Goal: Use online tool/utility: Utilize a website feature to perform a specific function

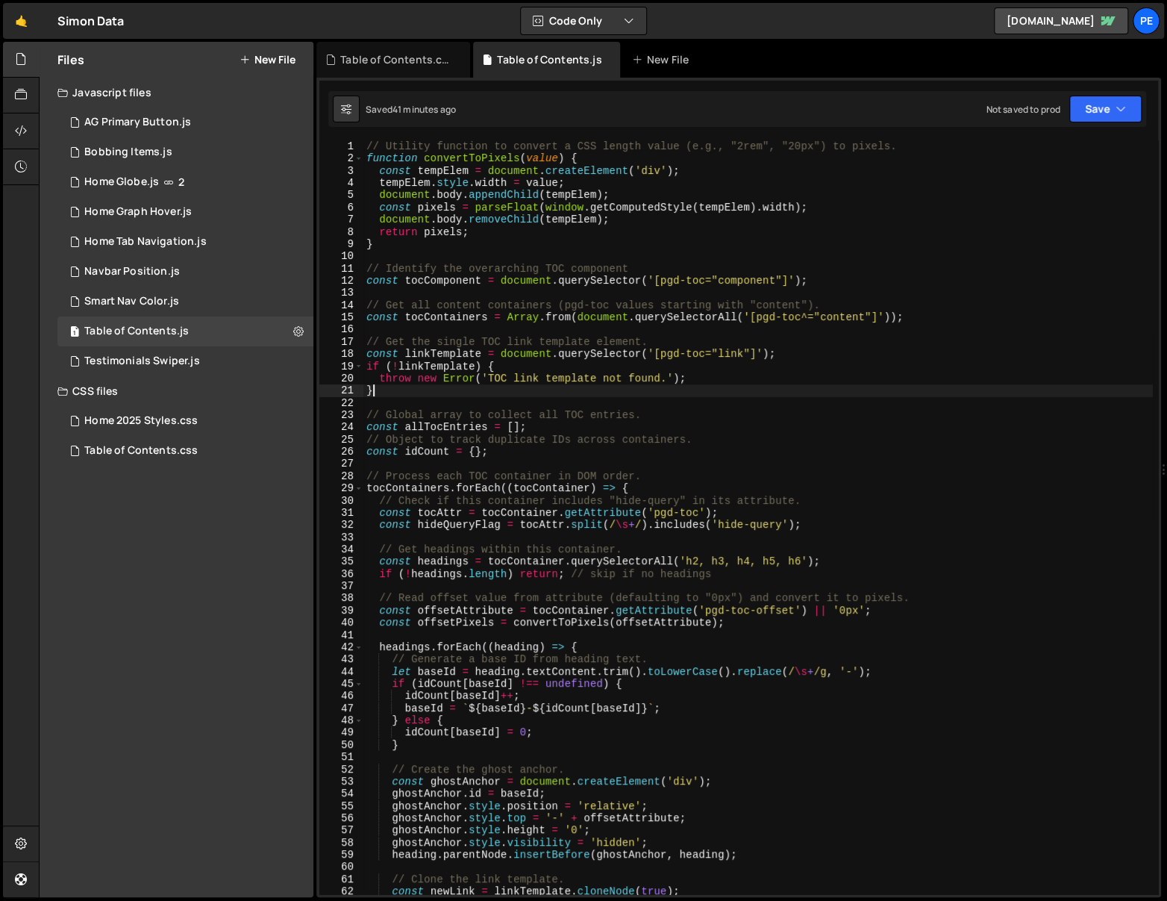
click at [732, 392] on div "// Utility function to convert a CSS length value (e.g., "2rem", "20px") to pix…" at bounding box center [759, 529] width 790 height 779
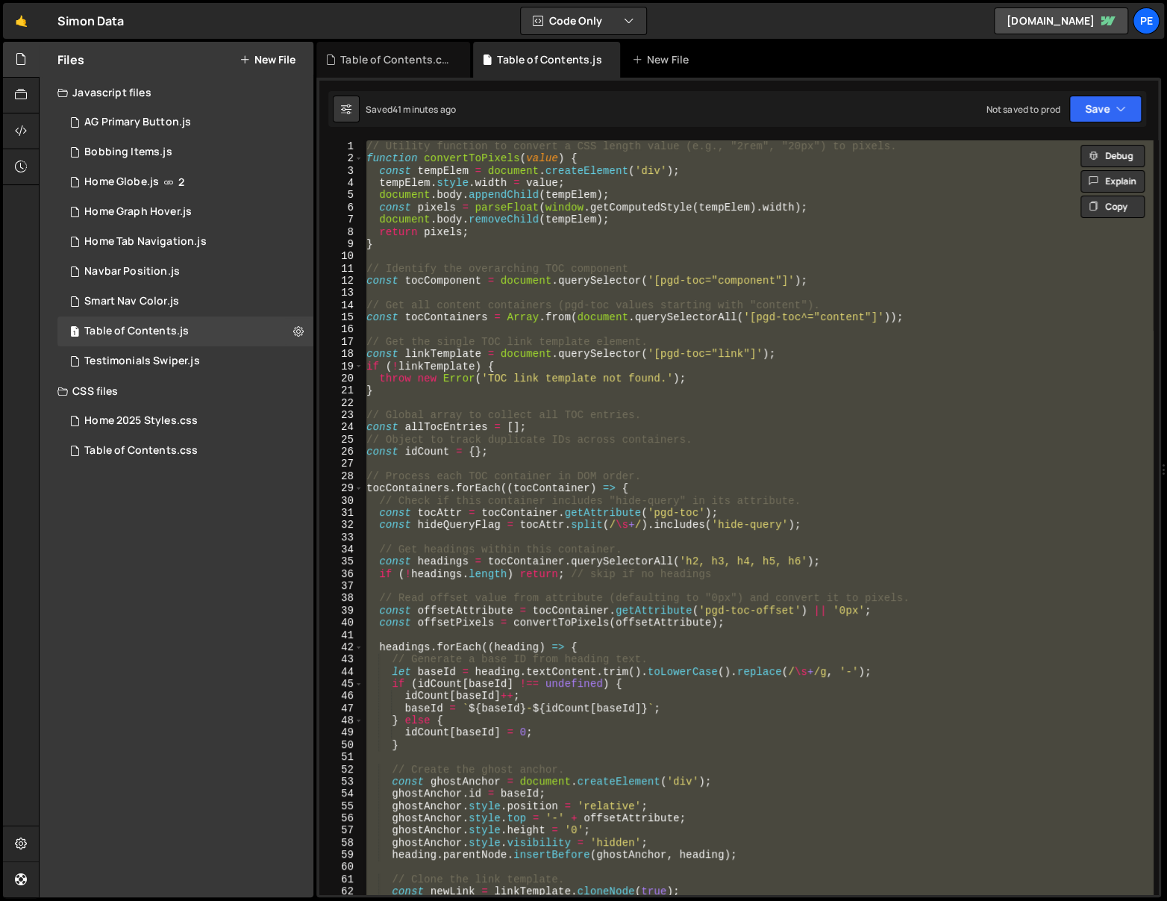
paste textarea
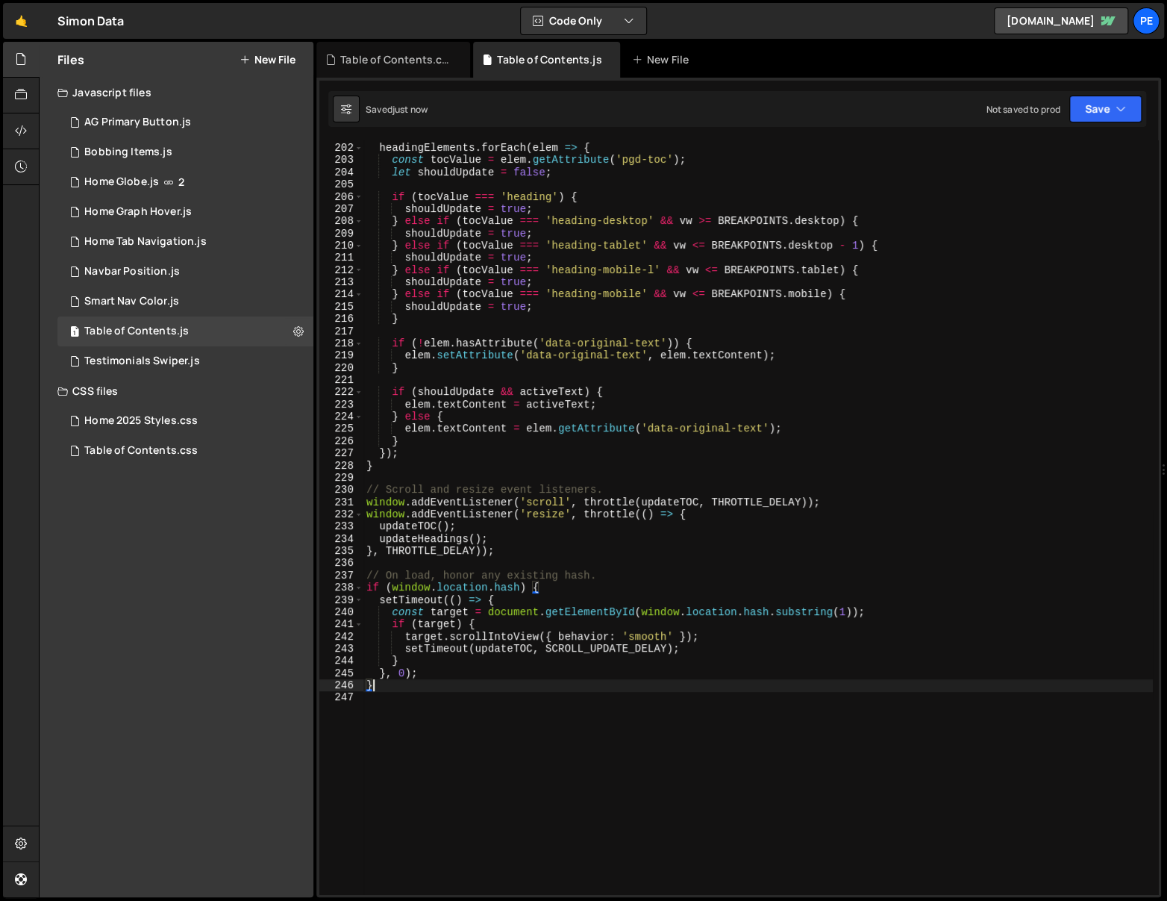
scroll to position [2633, 0]
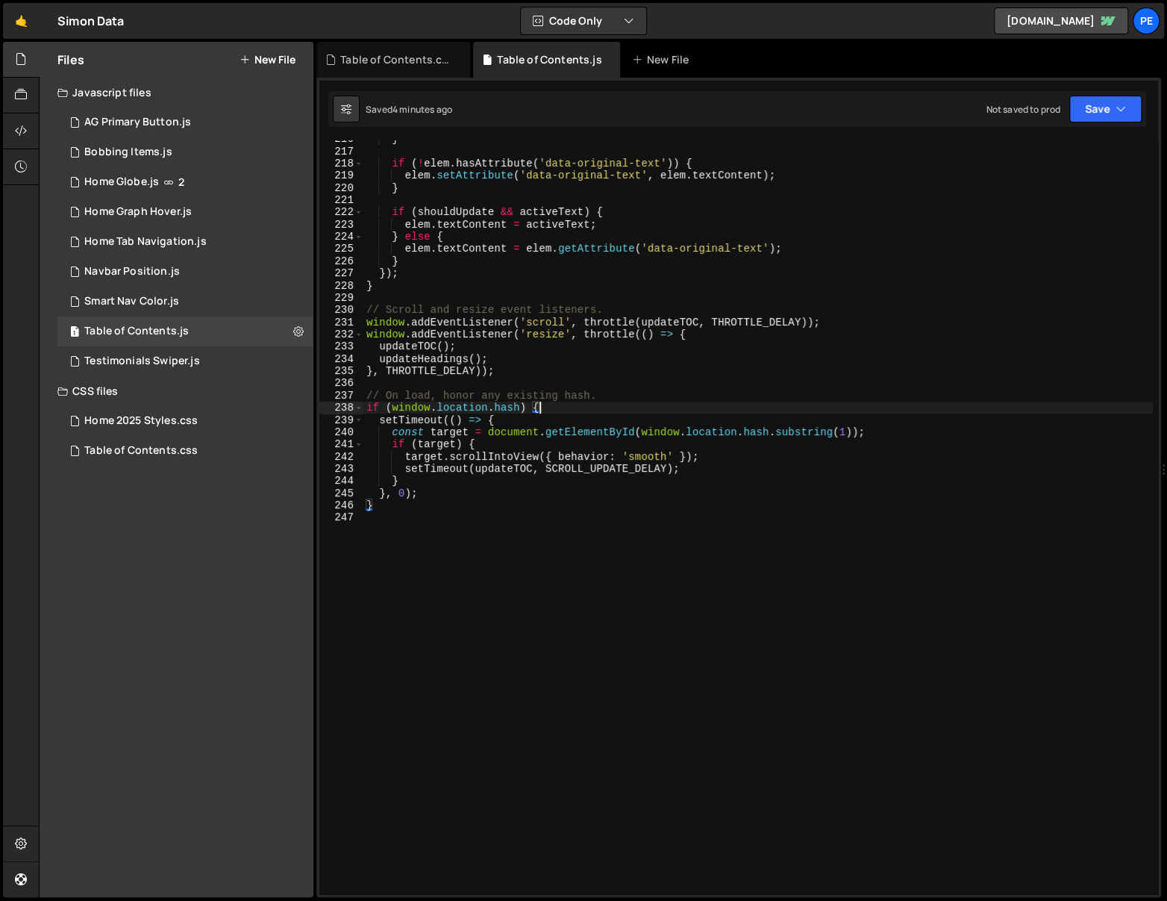
click at [779, 405] on div "} if ( ! elem . hasAttribute ( 'data-original-text' )) { elem . setAttribute ( …" at bounding box center [759, 522] width 790 height 779
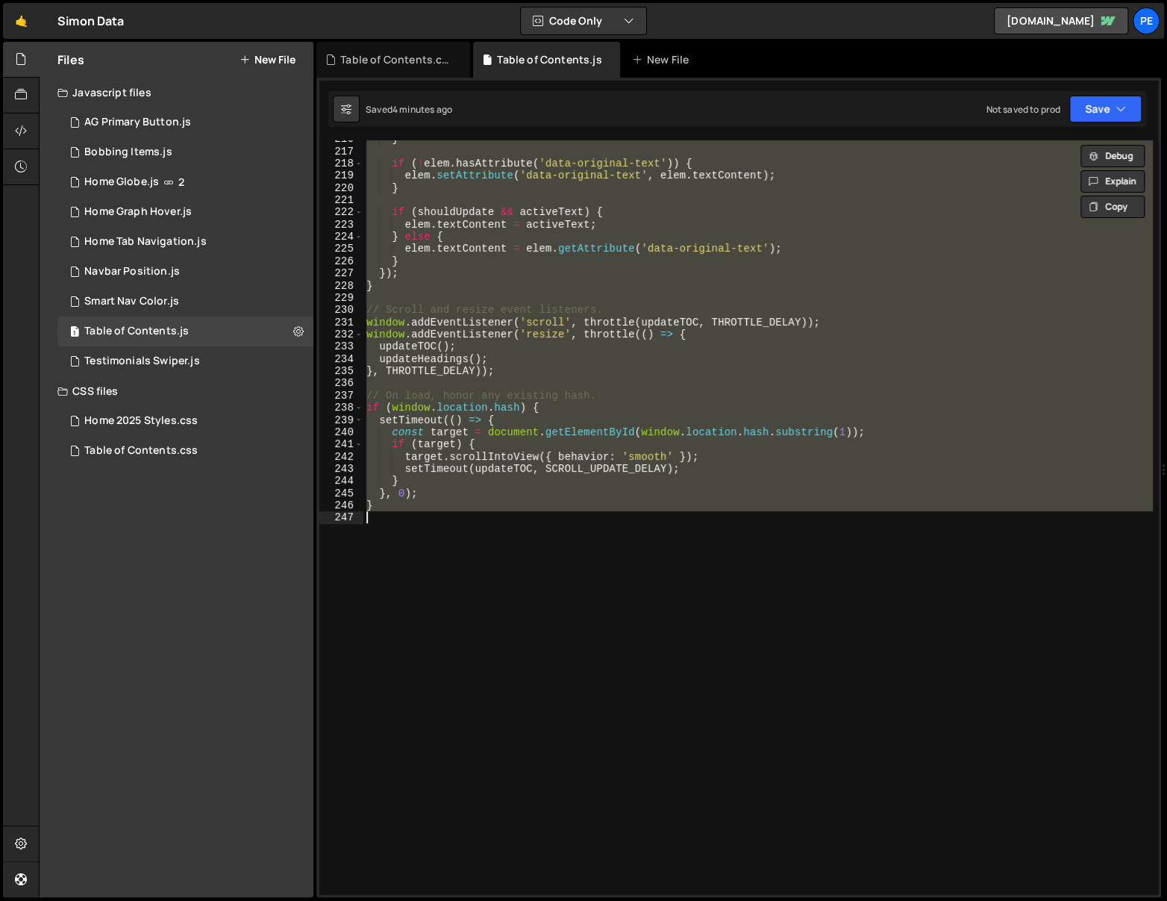
paste textarea
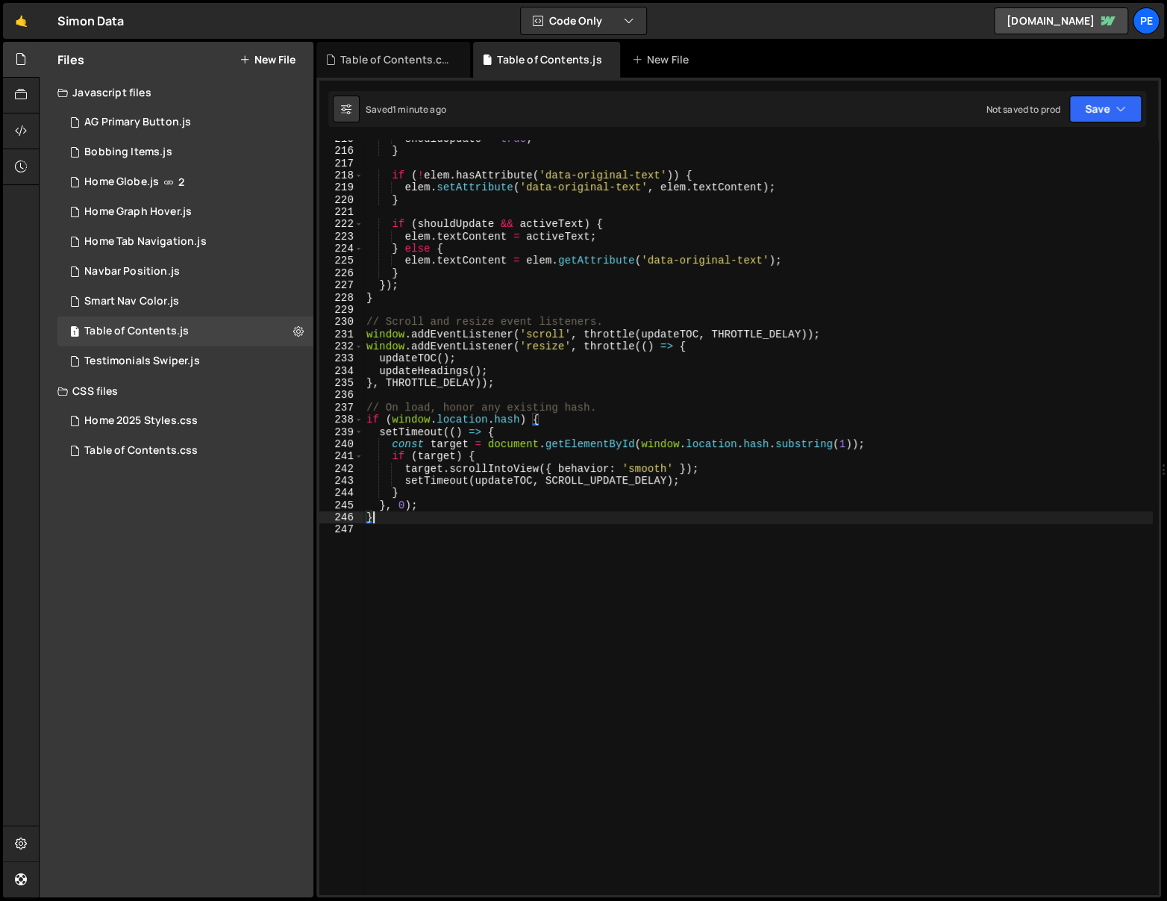
click at [726, 219] on div "shouldUpdate = true ; } if ( ! elem . hasAttribute ( 'data-original-text' )) { …" at bounding box center [759, 522] width 790 height 779
type textarea "if (shouldUpdate && activeText) {"
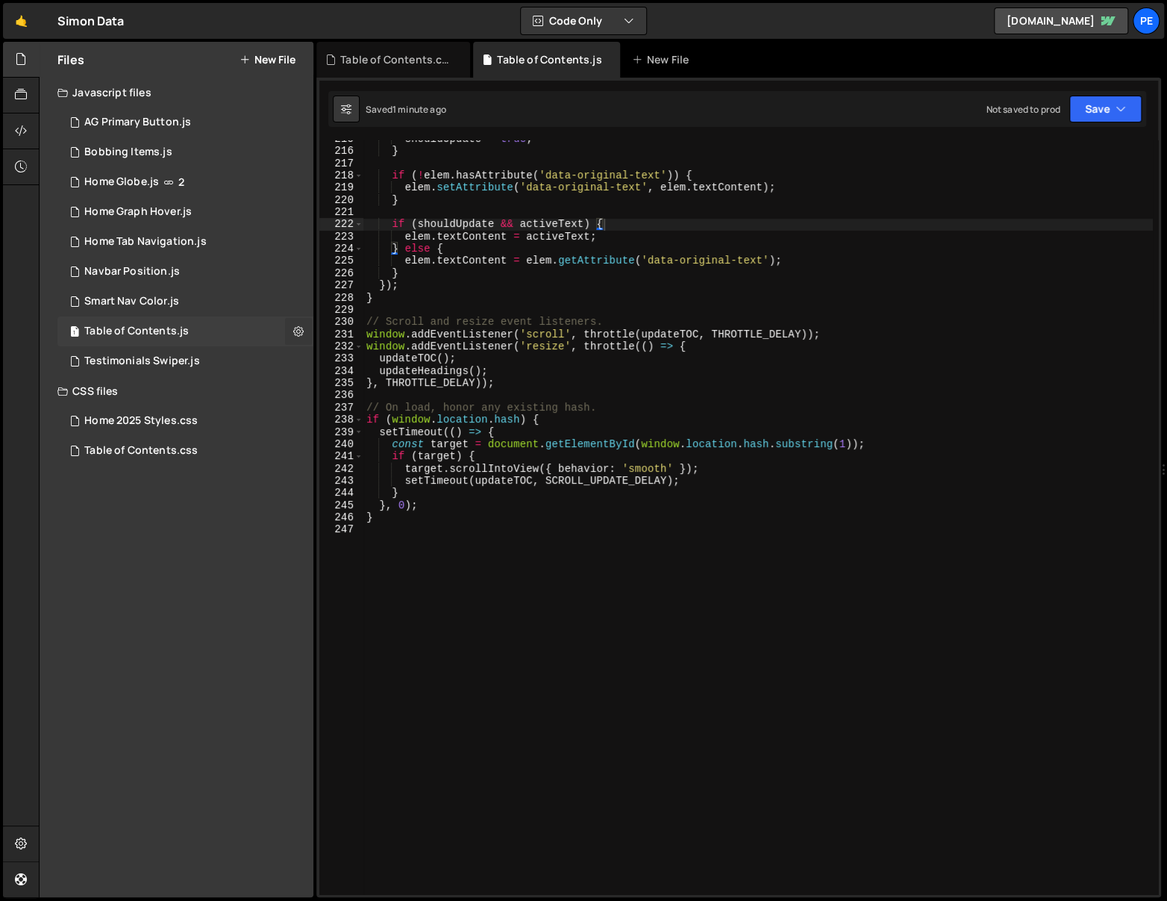
click at [295, 330] on icon at bounding box center [298, 331] width 10 height 14
click at [370, 350] on button "Edit File Settings" at bounding box center [389, 363] width 146 height 30
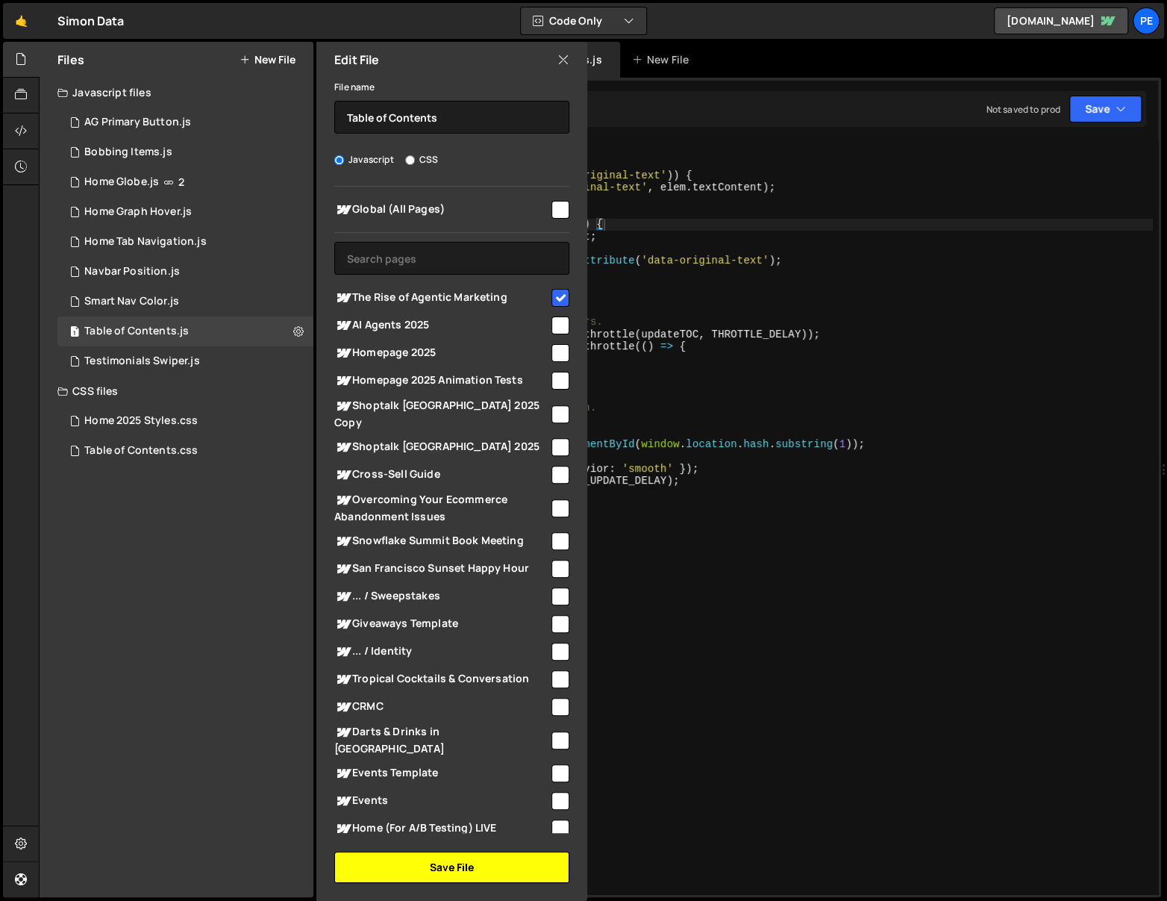
click at [445, 860] on button "Save File" at bounding box center [451, 867] width 235 height 31
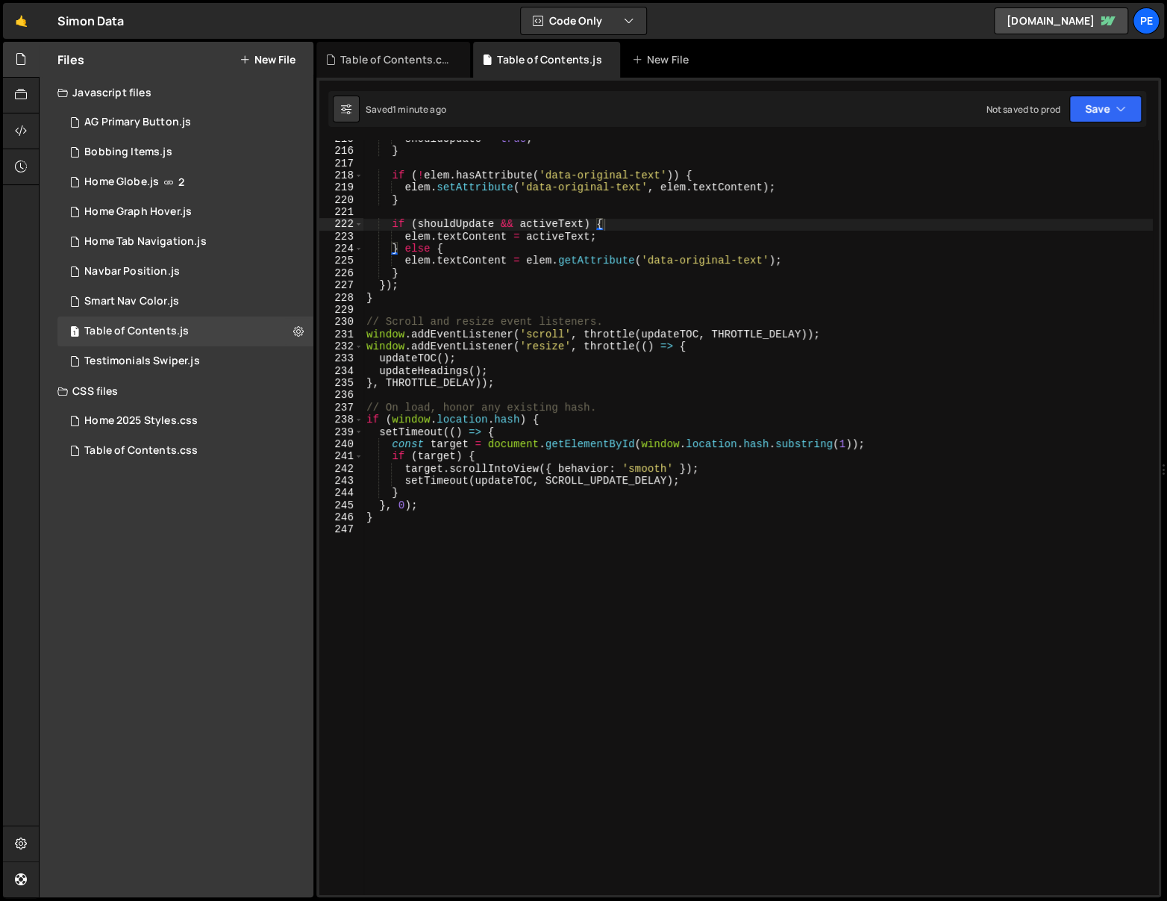
click at [849, 658] on div "shouldUpdate = true ; } if ( ! elem . hasAttribute ( 'data-original-text' )) { …" at bounding box center [759, 522] width 790 height 779
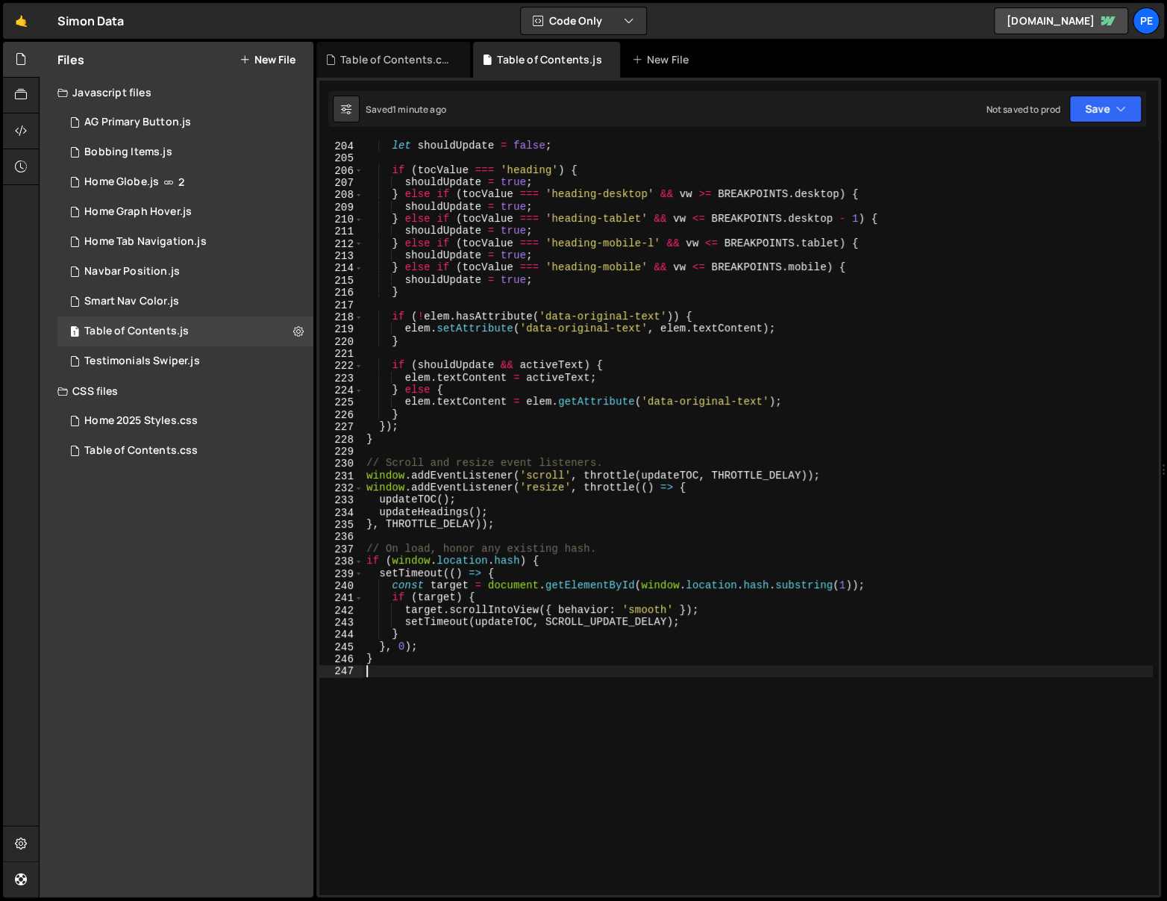
scroll to position [2480, 0]
click at [520, 380] on div "let shouldUpdate = false ; if ( tocValue === 'heading' ) { shouldUpdate = true …" at bounding box center [759, 529] width 790 height 779
type textarea "}"
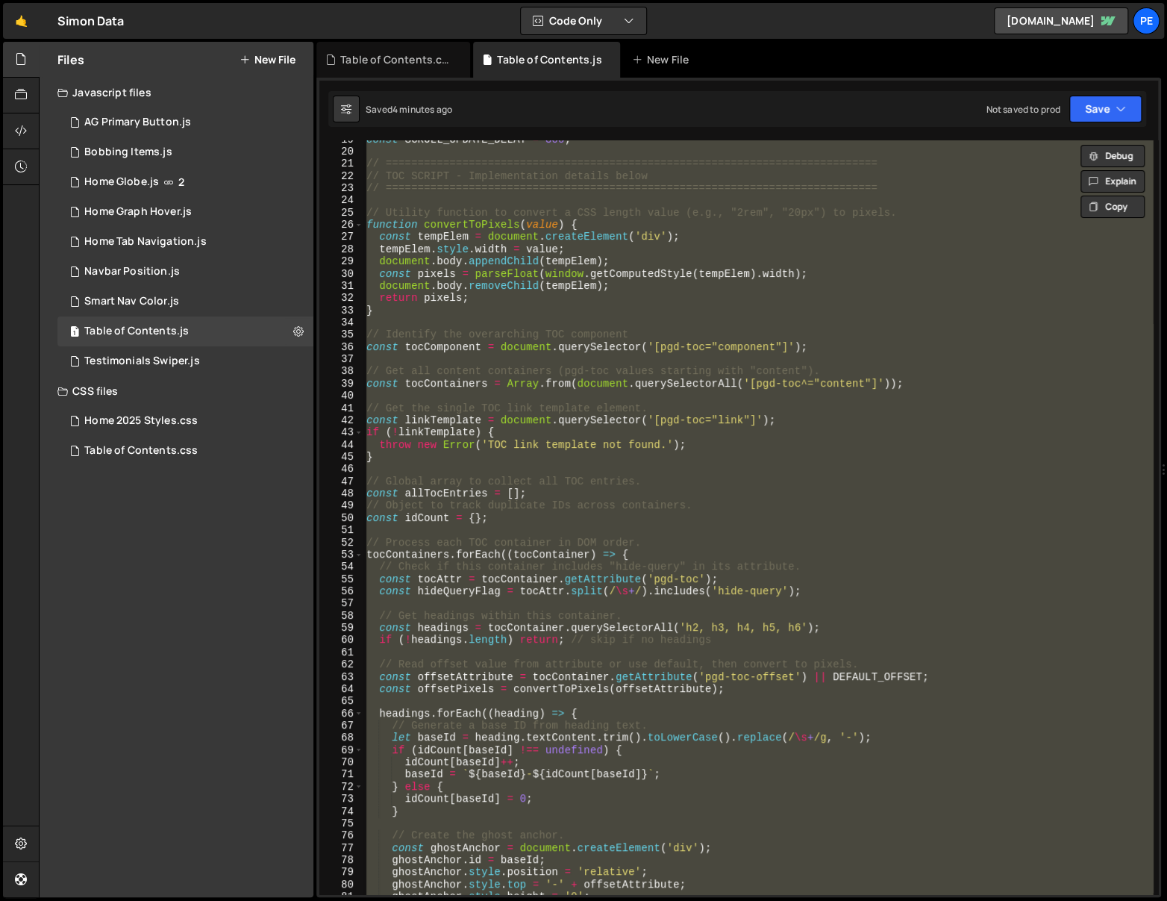
scroll to position [0, 0]
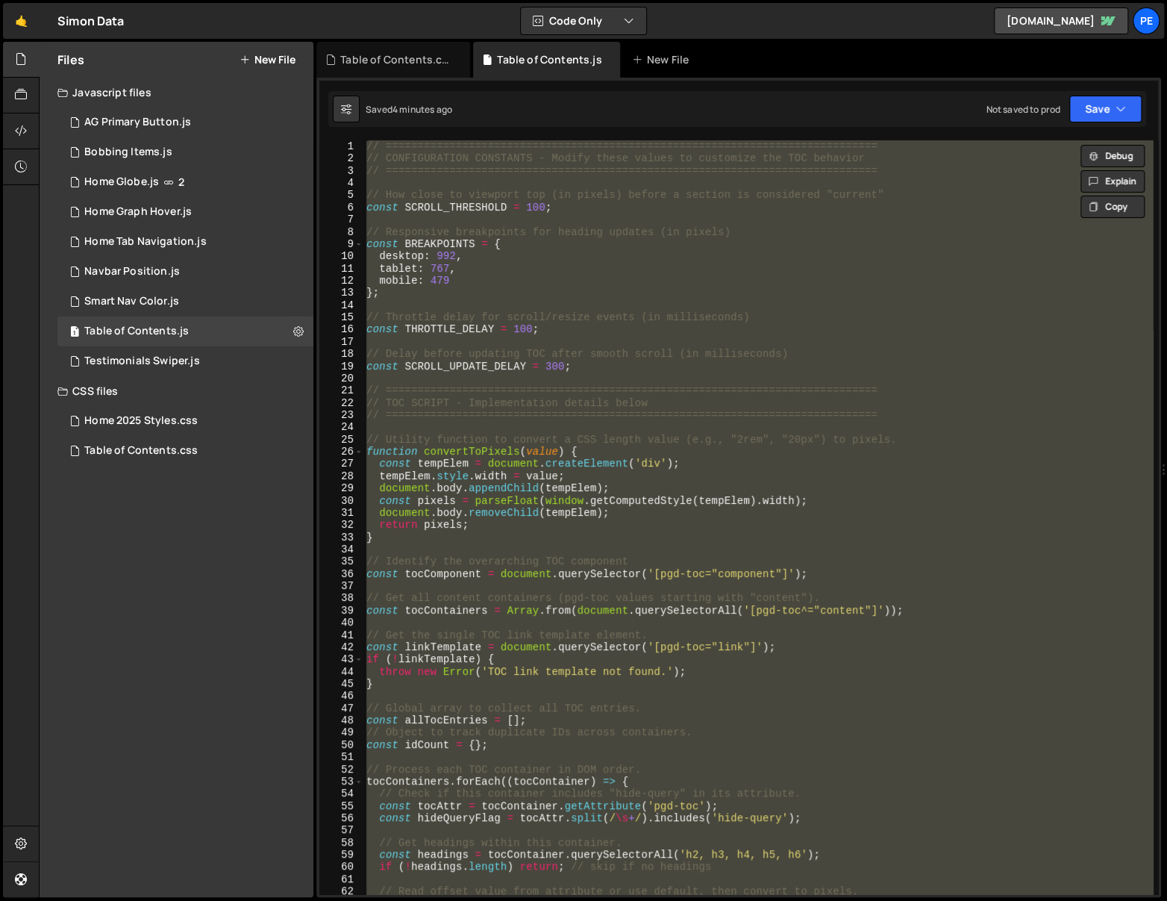
click at [657, 314] on div "// ============================================================================…" at bounding box center [759, 517] width 790 height 754
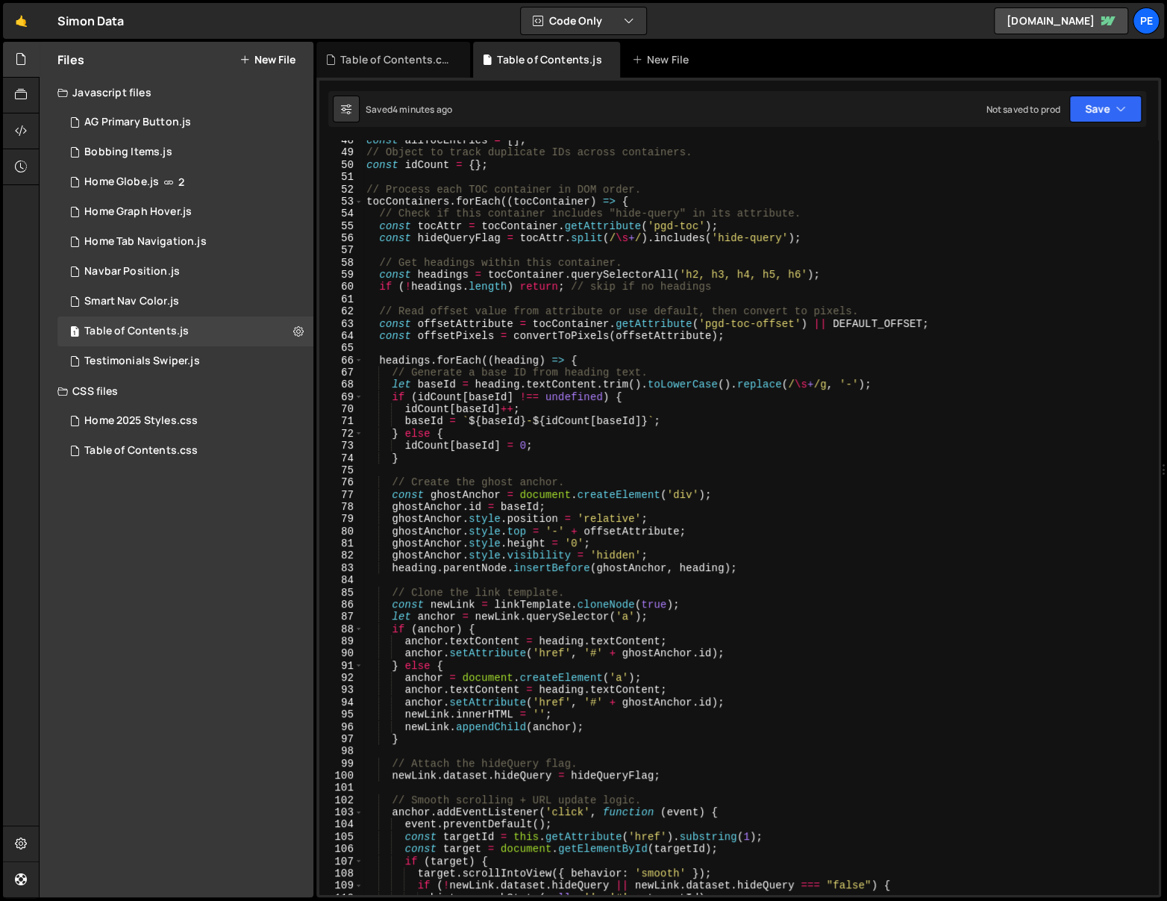
scroll to position [622, 0]
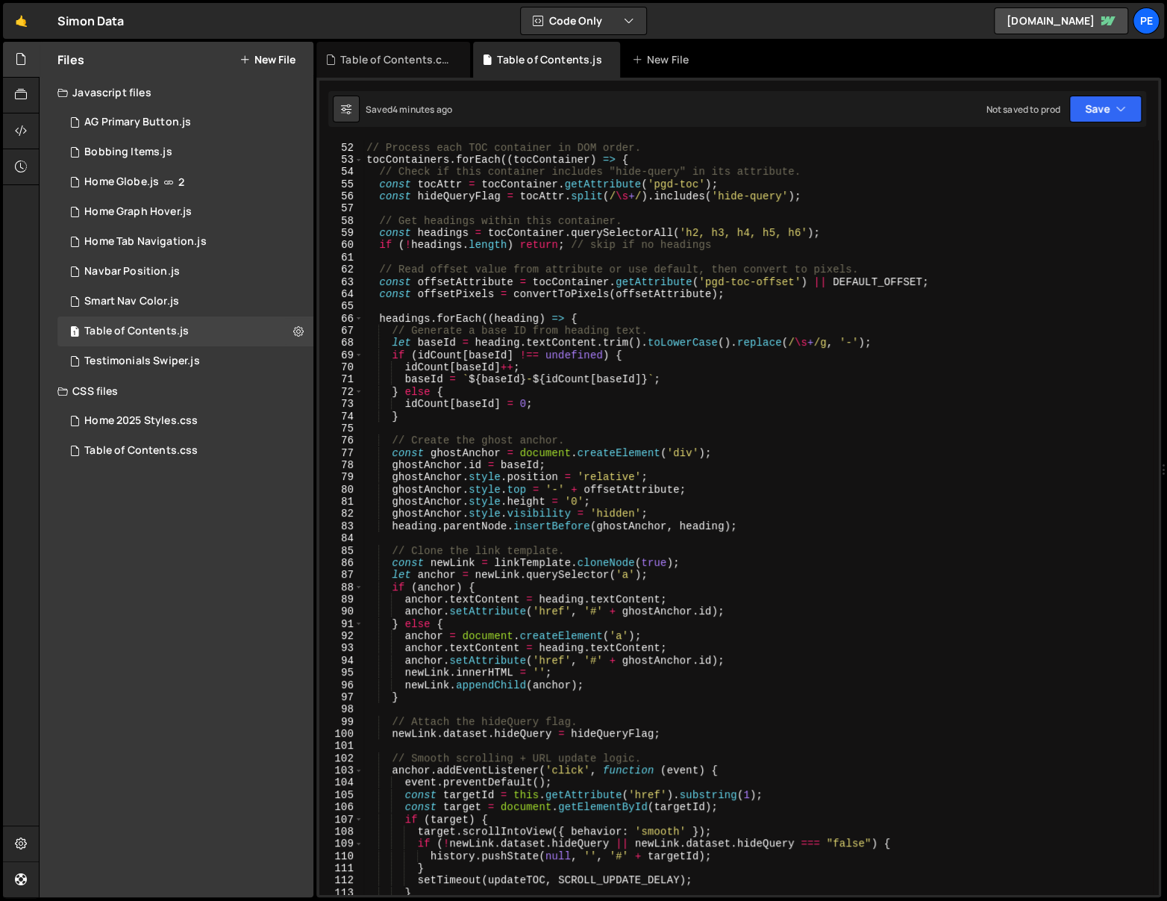
click at [742, 374] on div "// Process each TOC container in DOM order. tocContainers . forEach (( tocConta…" at bounding box center [759, 518] width 790 height 779
paste textarea
type textarea "}"
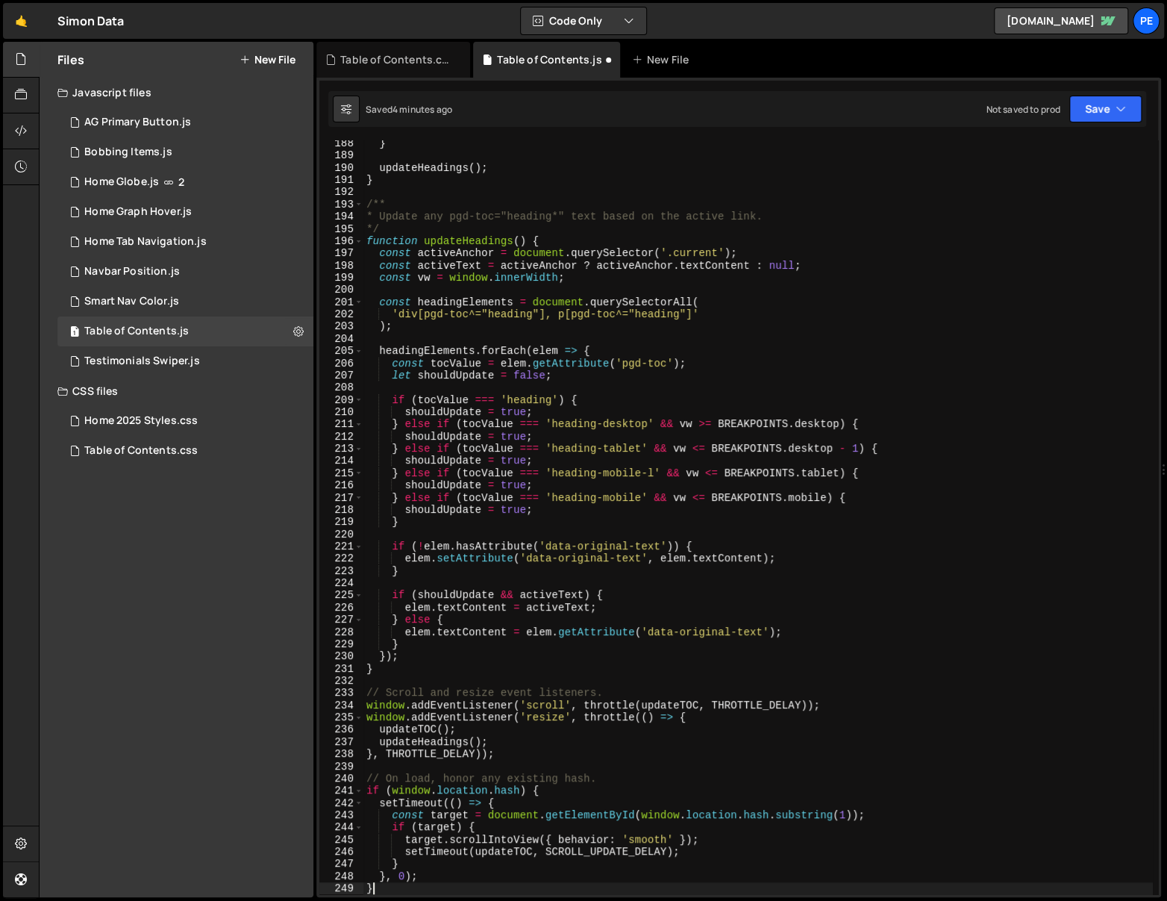
scroll to position [2286, 0]
